Goal: Book appointment/travel/reservation

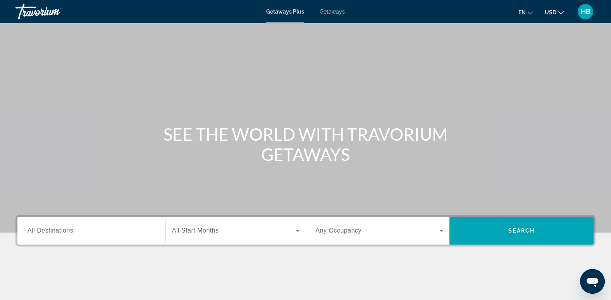
click at [351, 179] on div "Main content" at bounding box center [305, 116] width 611 height 233
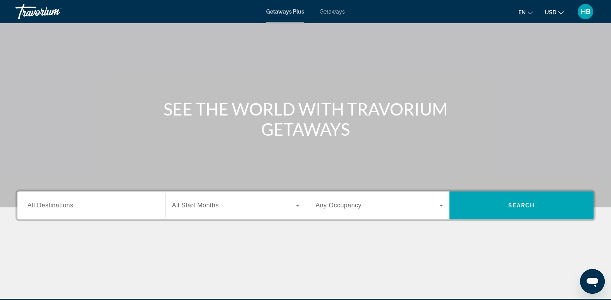
scroll to position [26, 0]
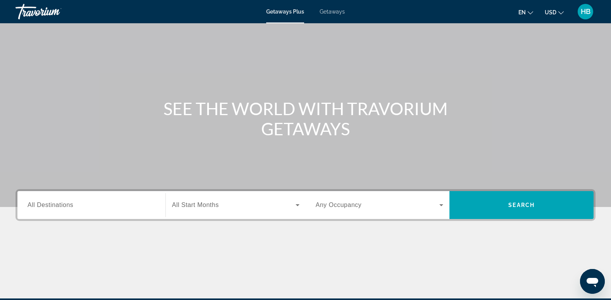
click at [44, 204] on span "All Destinations" at bounding box center [51, 205] width 46 height 7
click at [44, 204] on input "Destination All Destinations" at bounding box center [92, 205] width 128 height 9
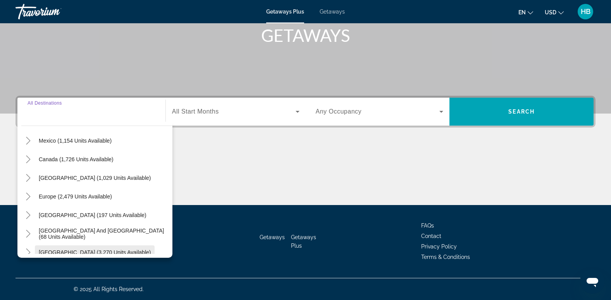
scroll to position [0, 0]
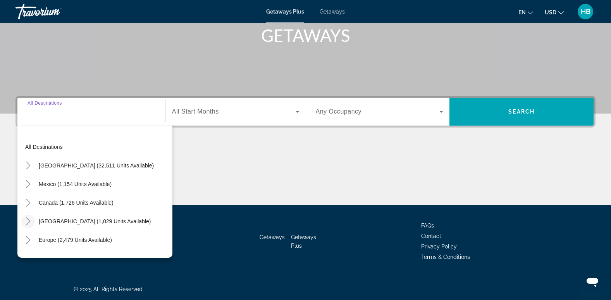
click at [26, 219] on icon "Toggle Caribbean & Atlantic Islands (1,029 units available)" at bounding box center [28, 221] width 8 height 8
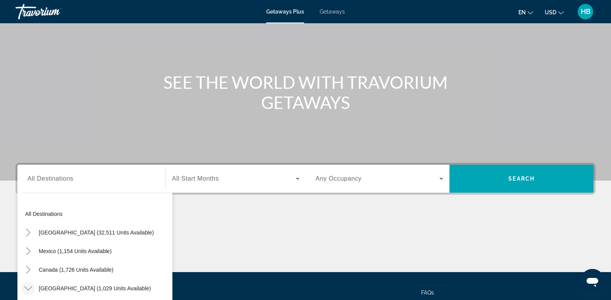
scroll to position [50, 0]
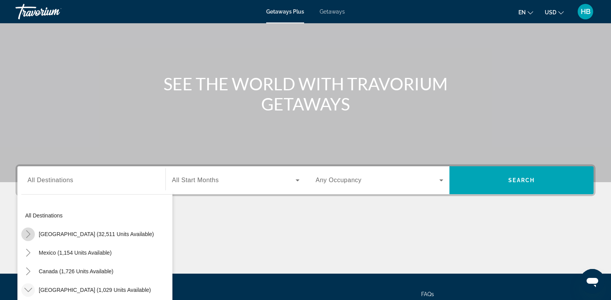
click at [27, 235] on icon "Toggle United States (32,511 units available)" at bounding box center [28, 234] width 8 height 8
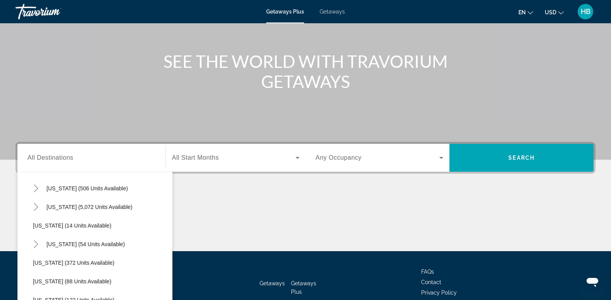
scroll to position [98, 0]
click at [31, 205] on mat-icon "Toggle Florida (5,072 units available)" at bounding box center [36, 207] width 14 height 14
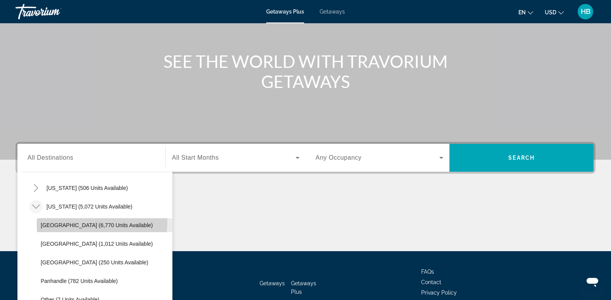
click at [71, 220] on span "Search widget" at bounding box center [105, 225] width 136 height 19
type input "**********"
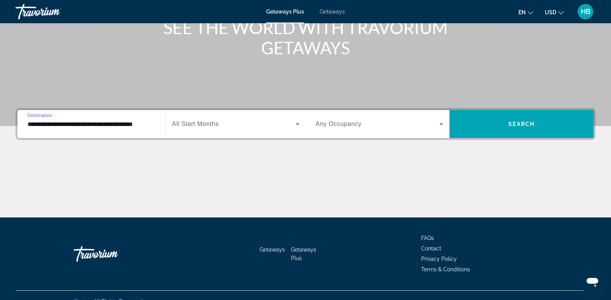
scroll to position [119, 0]
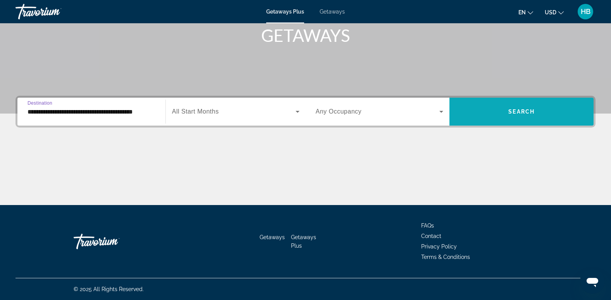
click at [504, 112] on span "Search widget" at bounding box center [522, 111] width 144 height 19
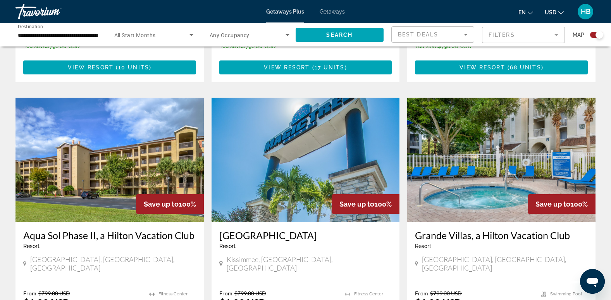
scroll to position [796, 0]
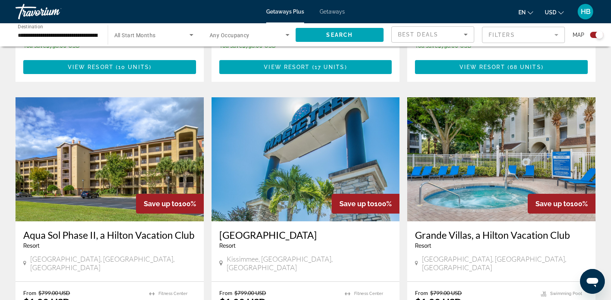
drag, startPoint x: 402, startPoint y: 136, endPoint x: 403, endPoint y: 114, distance: 22.5
click at [403, 113] on div "Save up to 100% Alhambra at [GEOGRAPHIC_DATA] - This is an adults only resort […" at bounding box center [306, 79] width 588 height 1123
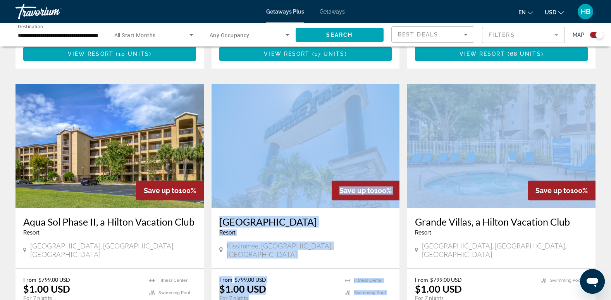
scroll to position [809, 0]
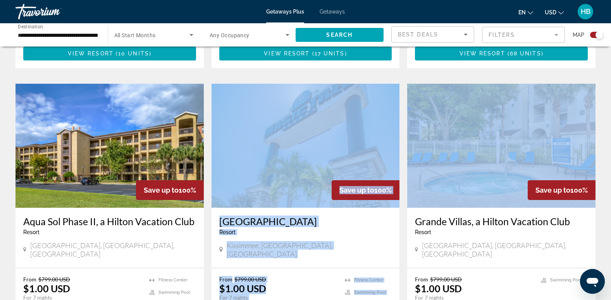
drag, startPoint x: 403, startPoint y: 114, endPoint x: 405, endPoint y: 153, distance: 39.6
click at [405, 153] on app-exchanges-search-item "Save up to 100% Grande Villas, a Hilton Vacation Club Resort - This is an adult…" at bounding box center [501, 212] width 196 height 257
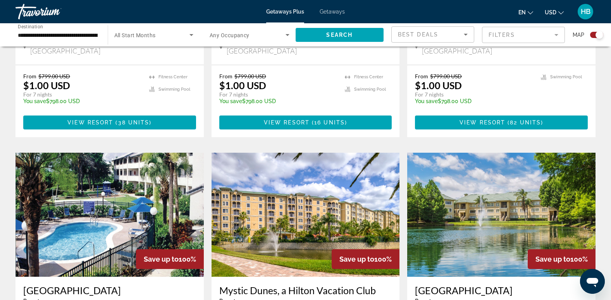
scroll to position [1051, 0]
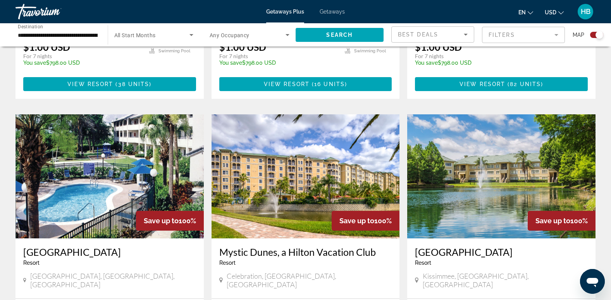
click at [305, 137] on img "Main content" at bounding box center [306, 176] width 188 height 124
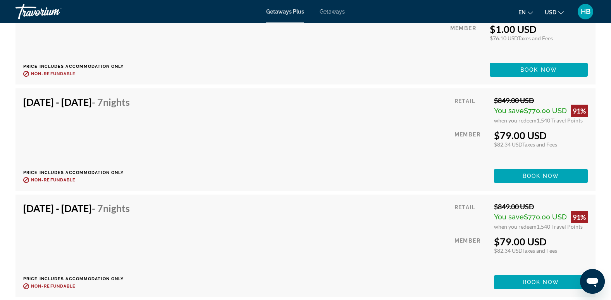
scroll to position [1941, 0]
click at [412, 188] on div "[DATE] - [DATE] - 7 Nights Price includes accommodation only Refundable until :…" at bounding box center [306, 140] width 580 height 102
click at [331, 12] on span "Getaways" at bounding box center [332, 12] width 25 height 6
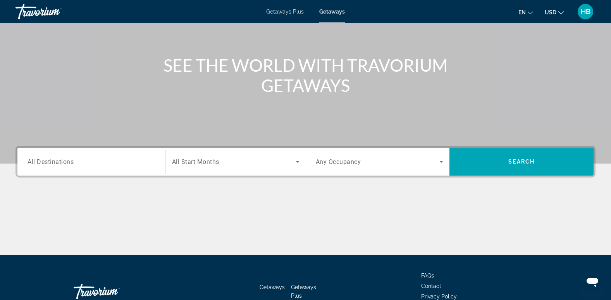
click at [46, 157] on input "Destination All Destinations" at bounding box center [92, 161] width 128 height 9
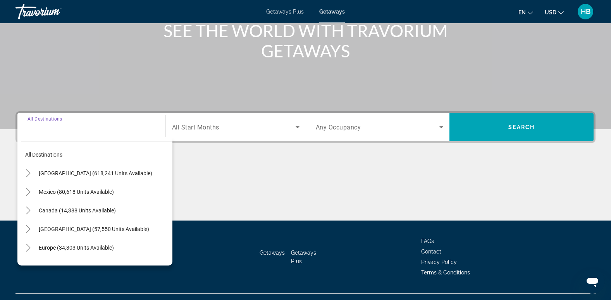
scroll to position [119, 0]
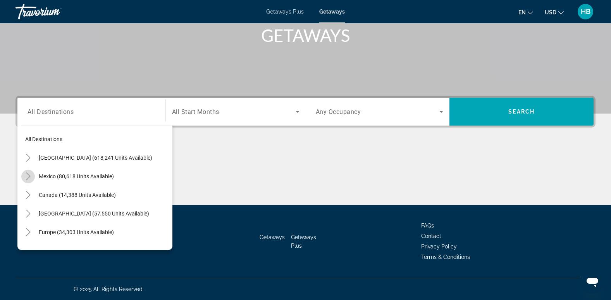
click at [28, 179] on icon "Toggle Mexico (80,618 units available)" at bounding box center [28, 176] width 4 height 8
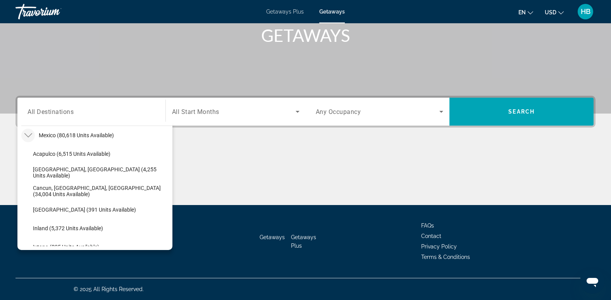
click at [26, 137] on icon "Toggle Mexico (80,618 units available)" at bounding box center [28, 135] width 8 height 8
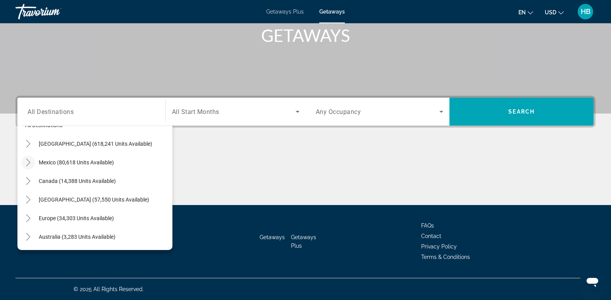
scroll to position [0, 0]
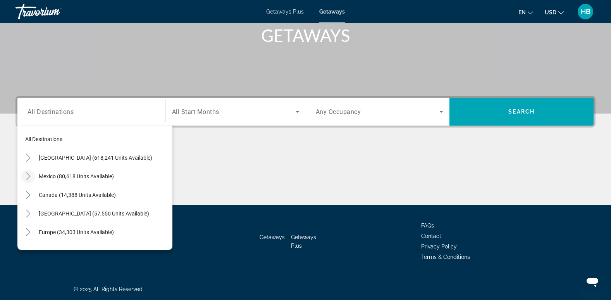
click at [25, 174] on icon "Toggle Mexico (80,618 units available)" at bounding box center [28, 176] width 8 height 8
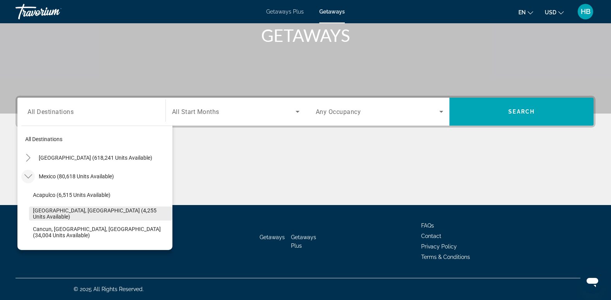
click at [105, 212] on span "[GEOGRAPHIC_DATA], [GEOGRAPHIC_DATA] (4,255 units available)" at bounding box center [101, 213] width 136 height 12
type input "**********"
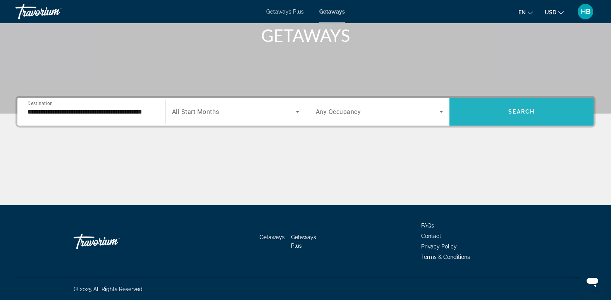
click at [520, 110] on span "Search" at bounding box center [522, 112] width 26 height 6
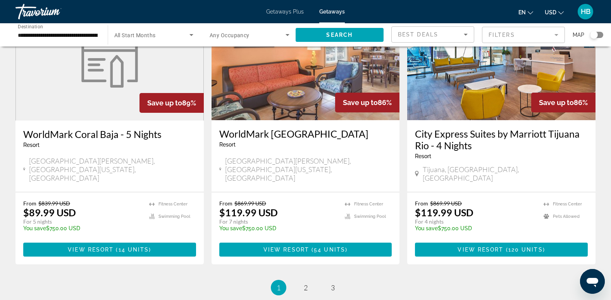
scroll to position [958, 0]
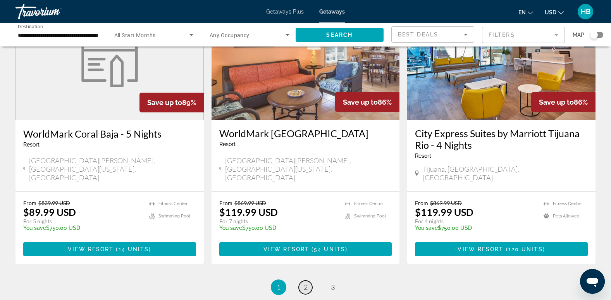
click at [305, 283] on span "2" at bounding box center [306, 287] width 4 height 9
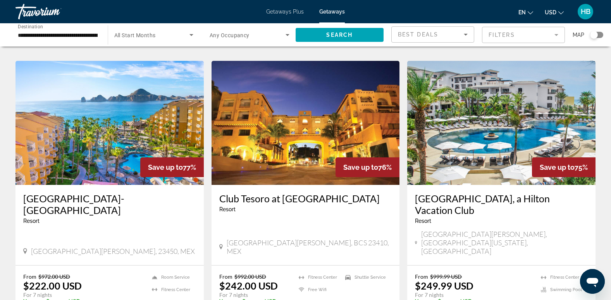
scroll to position [317, 0]
click at [511, 98] on img "Main content" at bounding box center [501, 122] width 188 height 124
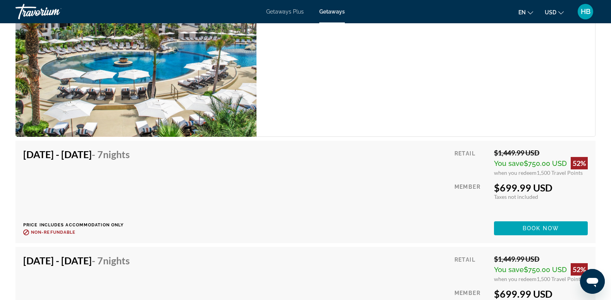
scroll to position [5730, 0]
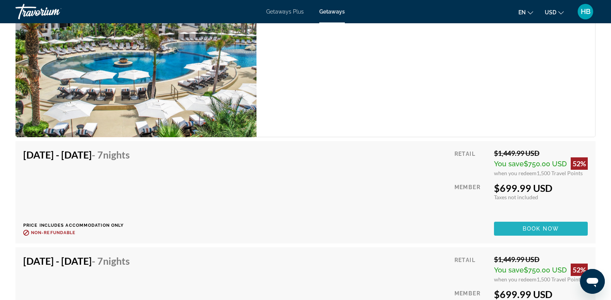
click at [535, 229] on span "Book now" at bounding box center [541, 229] width 37 height 6
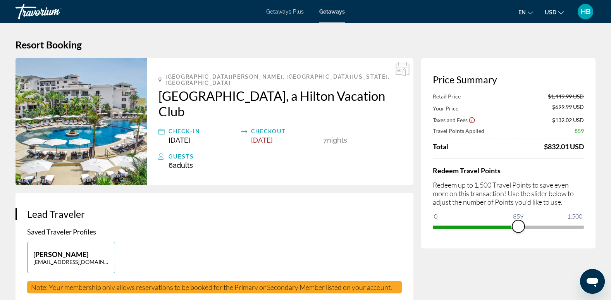
drag, startPoint x: 581, startPoint y: 227, endPoint x: 519, endPoint y: 226, distance: 61.6
click at [519, 227] on span "ngx-slider" at bounding box center [518, 226] width 12 height 12
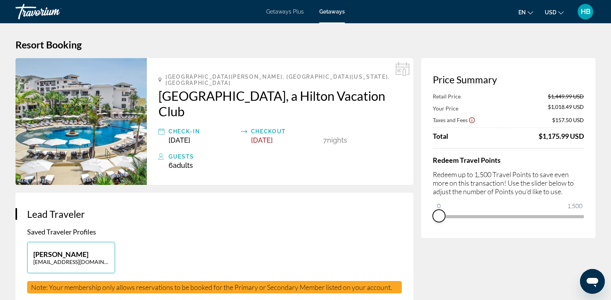
drag, startPoint x: 518, startPoint y: 225, endPoint x: 413, endPoint y: 217, distance: 105.7
